Goal: Use online tool/utility

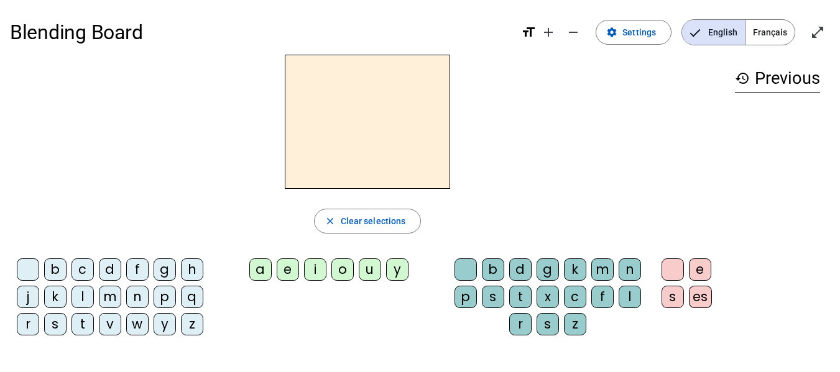
click at [259, 268] on div "a" at bounding box center [260, 270] width 22 height 22
click at [523, 295] on div "t" at bounding box center [520, 297] width 22 height 22
click at [58, 325] on div "s" at bounding box center [55, 324] width 22 height 22
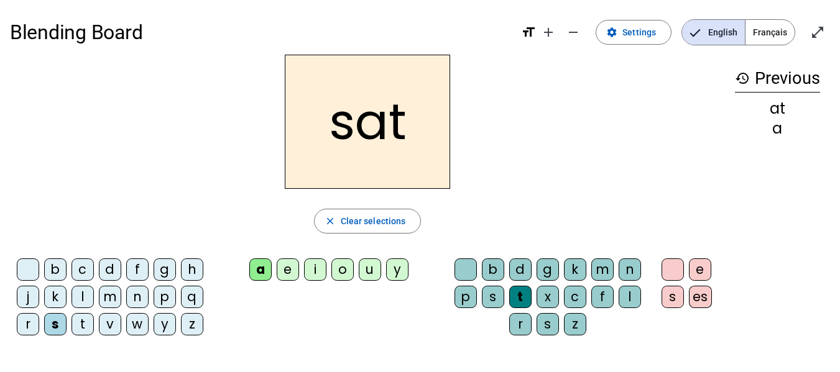
click at [108, 295] on div "m" at bounding box center [110, 297] width 22 height 22
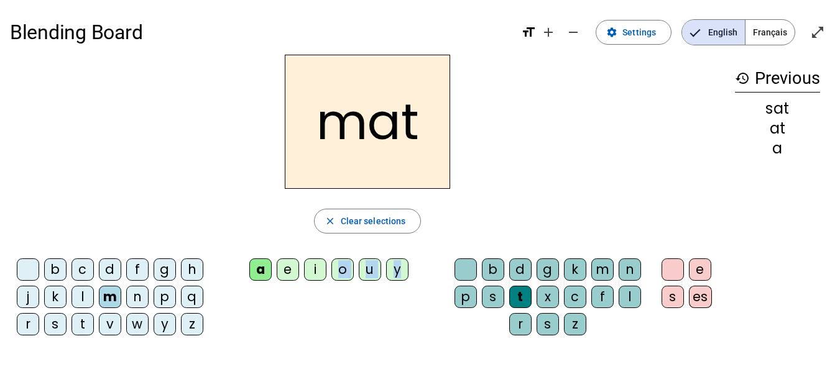
drag, startPoint x: 436, startPoint y: 273, endPoint x: 311, endPoint y: 298, distance: 127.5
click at [311, 298] on div "b c d f g h j k l m n p q r s t v w y z a e i o u y b d g k m n p s t x c f l r…" at bounding box center [367, 300] width 715 height 92
click at [460, 301] on div "p" at bounding box center [465, 297] width 22 height 22
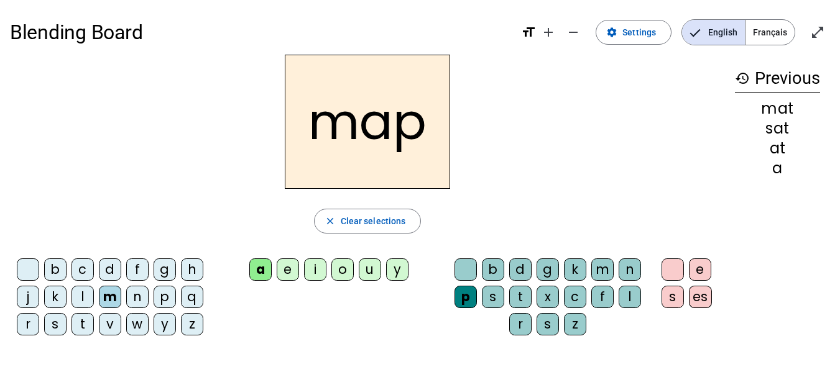
click at [57, 319] on div "s" at bounding box center [55, 324] width 22 height 22
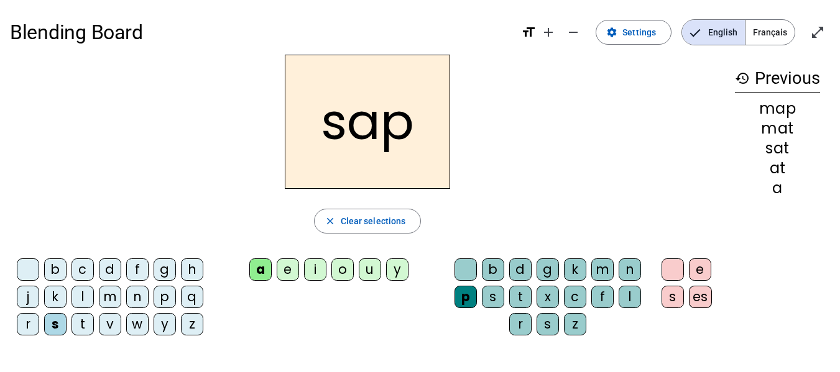
click at [134, 293] on div "n" at bounding box center [137, 297] width 22 height 22
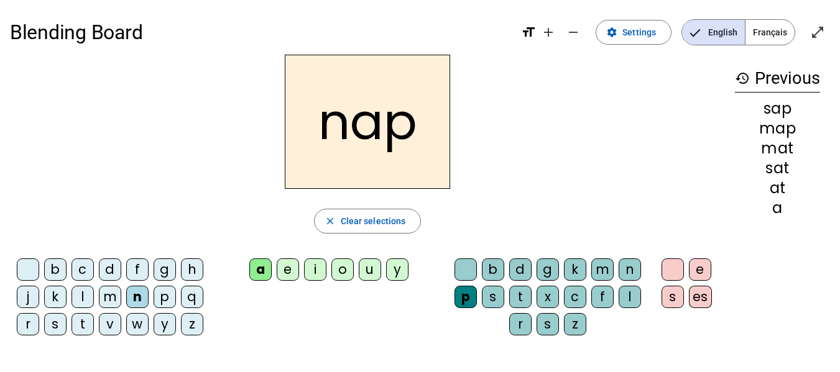
click at [514, 293] on div "t" at bounding box center [520, 297] width 22 height 22
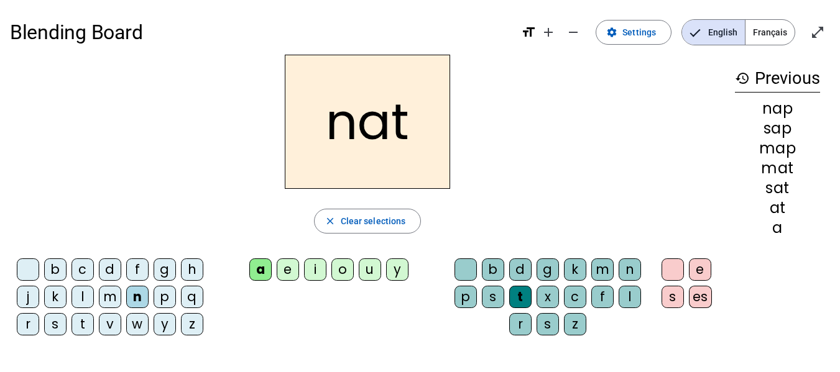
click at [469, 297] on div "p" at bounding box center [465, 297] width 22 height 22
